Goal: Entertainment & Leisure: Consume media (video, audio)

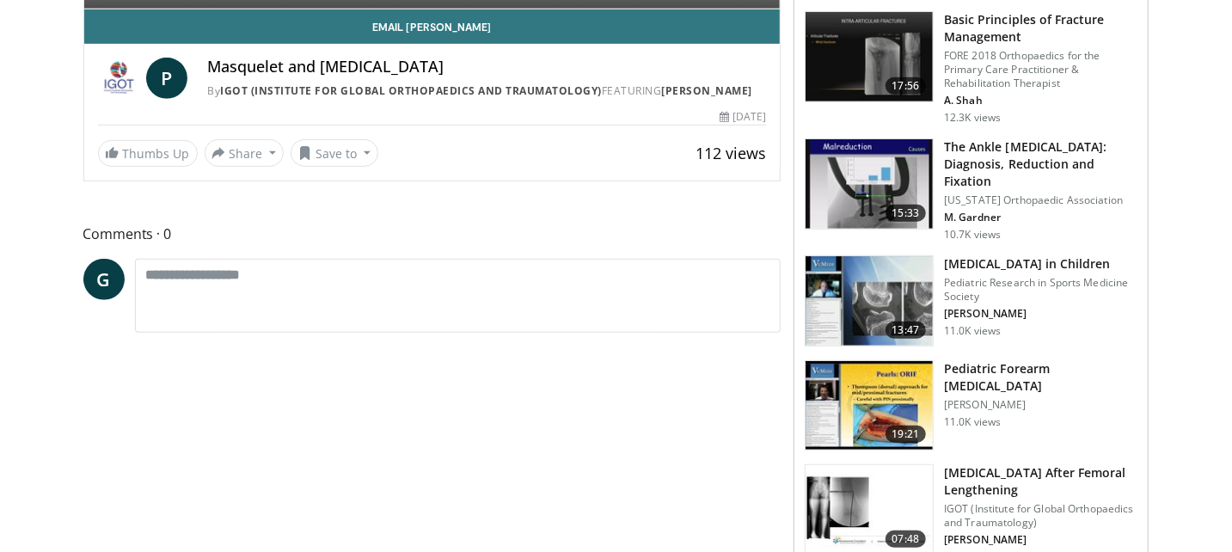
scroll to position [139, 0]
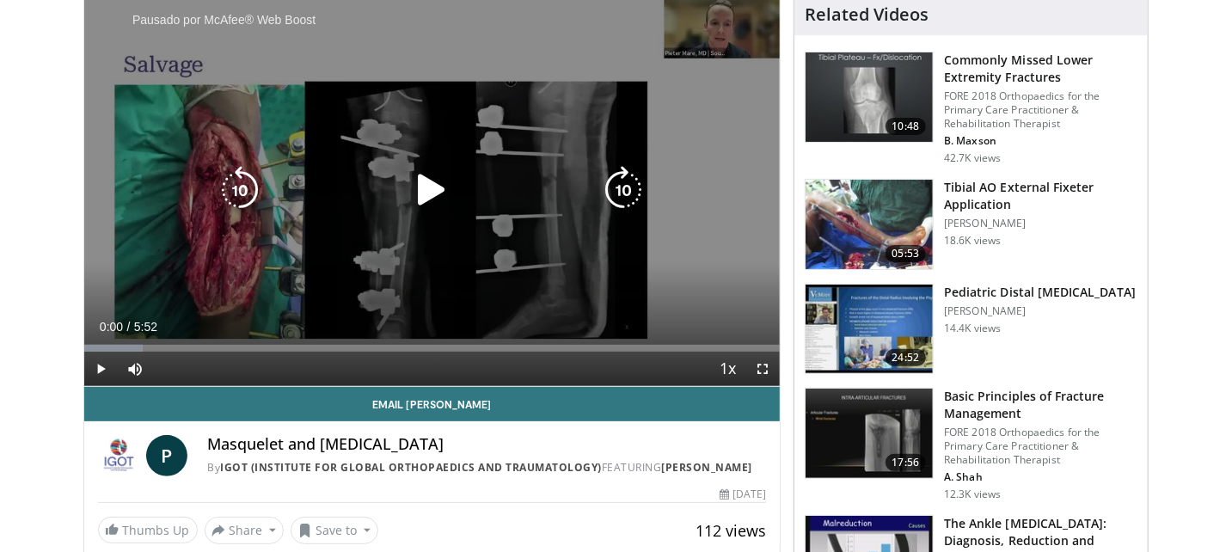
click at [434, 191] on icon "Video Player" at bounding box center [431, 190] width 48 height 48
